Goal: Ask a question

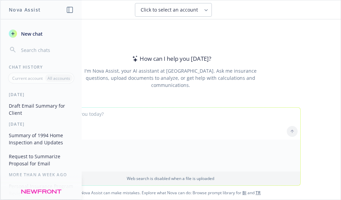
click at [148, 142] on div "PDF" at bounding box center [171, 155] width 260 height 32
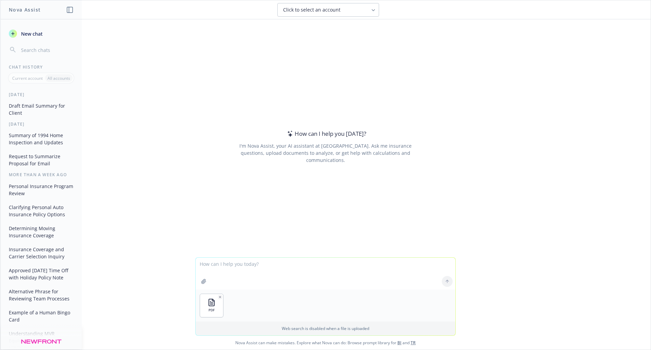
click at [260, 199] on textarea at bounding box center [326, 273] width 260 height 32
type textarea "is this home in a positive elevation from sea level"
